Goal: Information Seeking & Learning: Learn about a topic

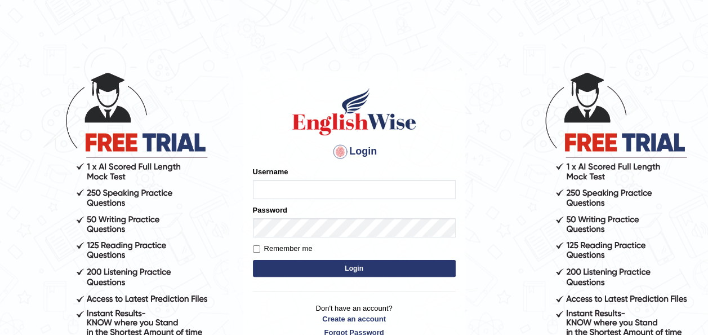
type input "Ummukulsu"
click at [374, 269] on button "Login" at bounding box center [354, 268] width 203 height 17
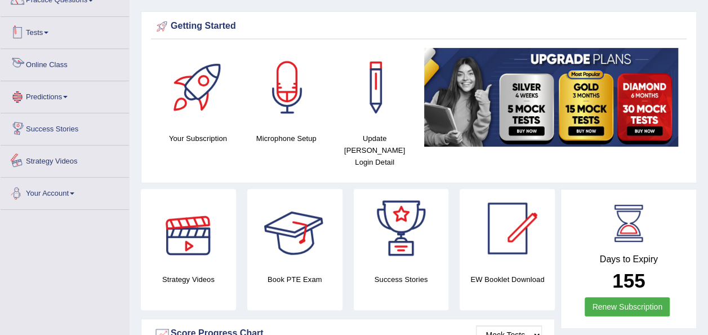
scroll to position [37, 0]
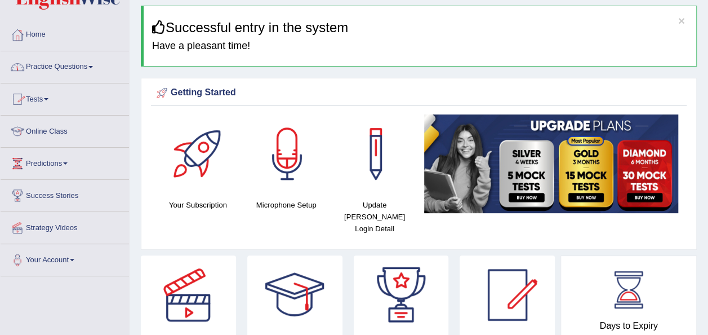
click at [65, 69] on link "Practice Questions" at bounding box center [65, 65] width 128 height 28
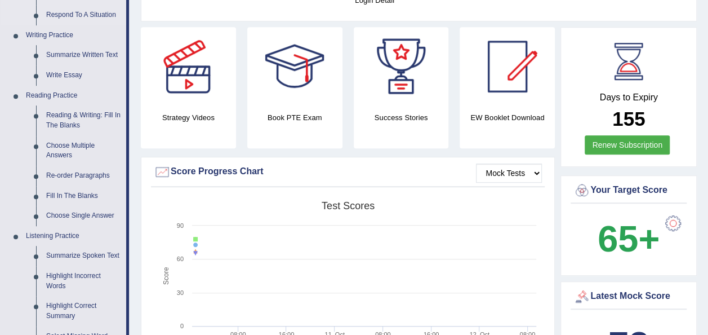
scroll to position [265, 0]
click at [80, 121] on link "Reading & Writing: Fill In The Blanks" at bounding box center [83, 120] width 85 height 30
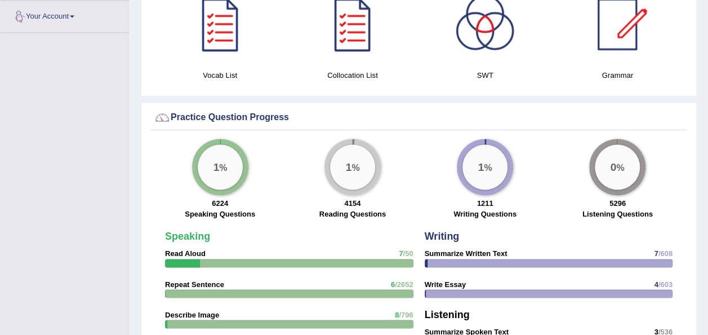
scroll to position [853, 0]
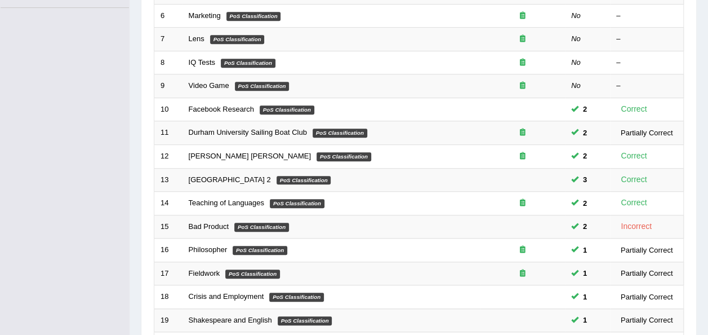
scroll to position [406, 0]
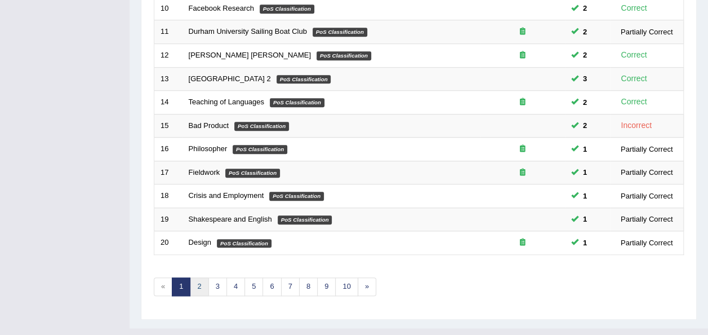
click at [198, 277] on link "2" at bounding box center [199, 286] width 19 height 19
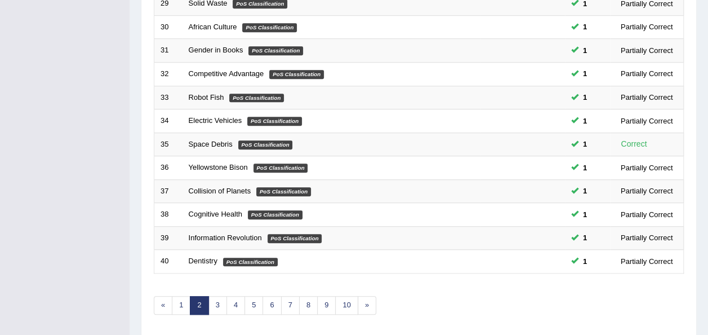
scroll to position [389, 0]
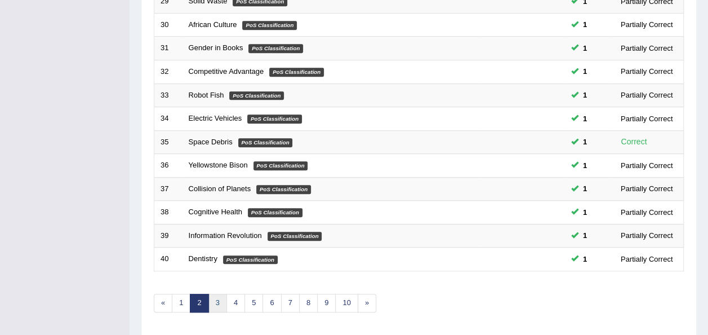
click at [219, 294] on link "3" at bounding box center [217, 303] width 19 height 19
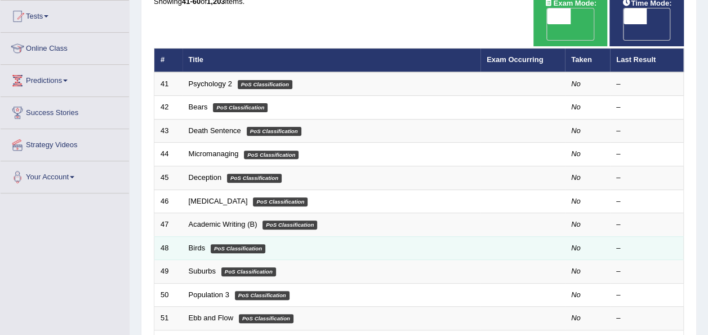
scroll to position [106, 0]
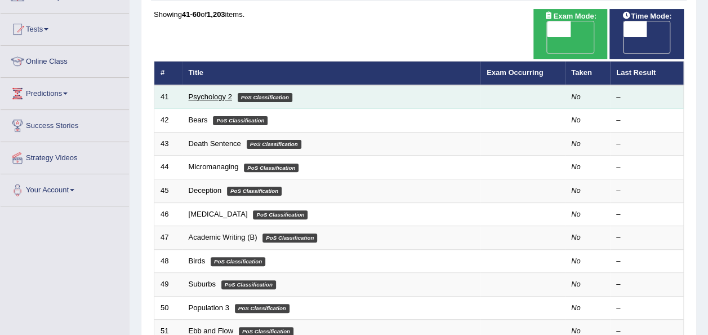
click at [222, 92] on link "Psychology 2" at bounding box center [210, 96] width 43 height 8
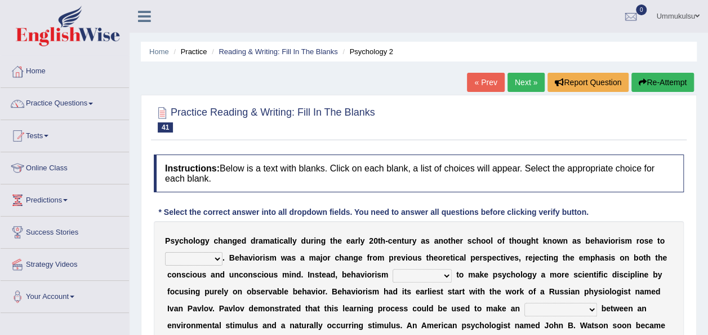
scroll to position [99, 0]
